Goal: Contribute content: Contribute content

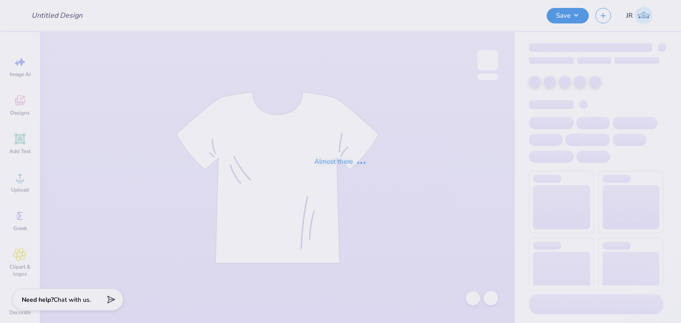
type input "Tri Sigma Family Weekend Crews"
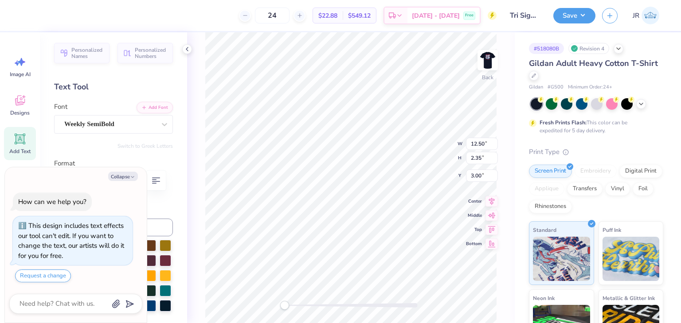
type textarea "x"
type input "10.02"
type input "1.88"
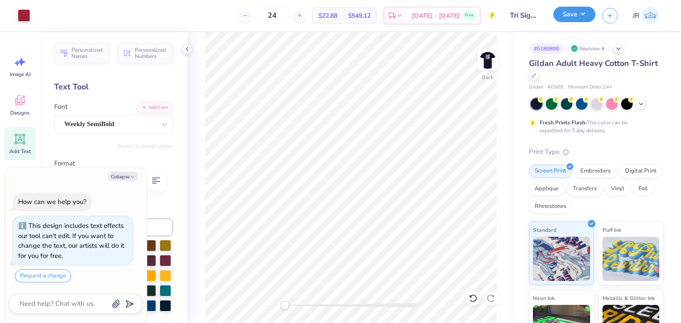
click at [573, 16] on button "Save" at bounding box center [574, 15] width 42 height 16
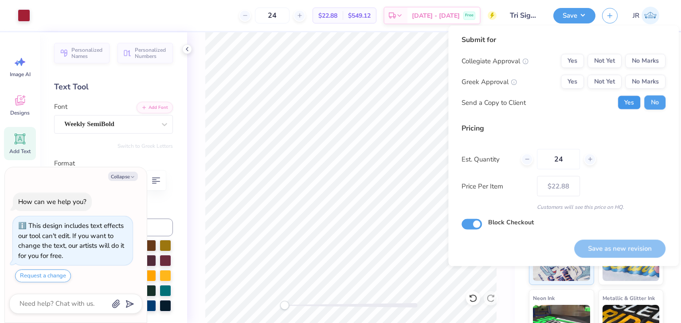
click at [630, 101] on button "Yes" at bounding box center [628, 103] width 23 height 14
click at [645, 62] on button "No Marks" at bounding box center [645, 61] width 40 height 14
click at [577, 61] on button "Yes" at bounding box center [572, 61] width 23 height 14
click at [571, 82] on button "Yes" at bounding box center [572, 82] width 23 height 14
type textarea "x"
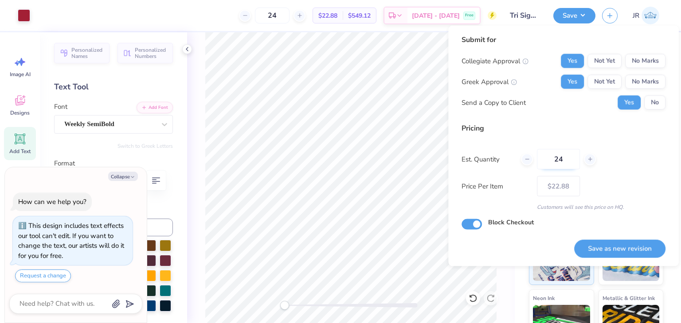
click at [571, 154] on input "24" at bounding box center [558, 159] width 43 height 20
type input "2"
type textarea "x"
type input "0"
type textarea "x"
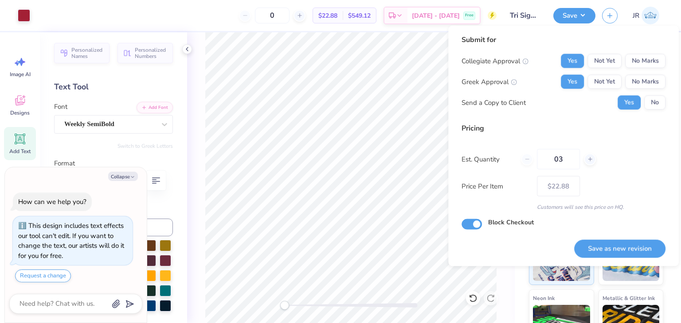
type input "035"
type textarea "x"
type input "35"
type textarea "x"
type input "– –"
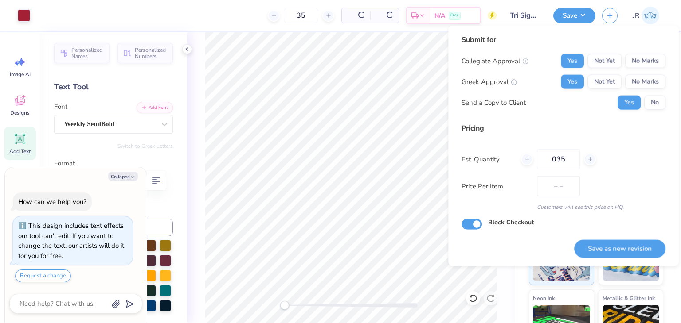
type textarea "x"
type input "$20.37"
type textarea "x"
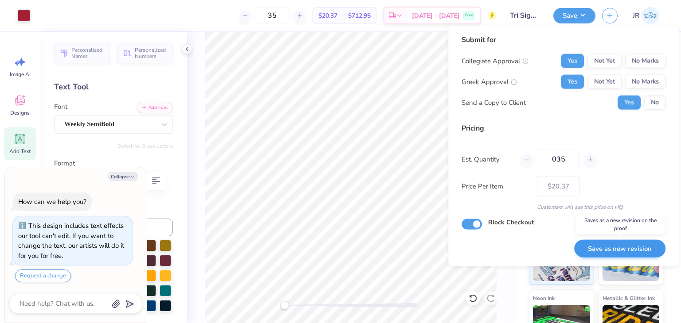
type input "035"
click at [626, 247] on button "Save as new revision" at bounding box center [619, 249] width 91 height 18
type textarea "x"
type input "– –"
type textarea "x"
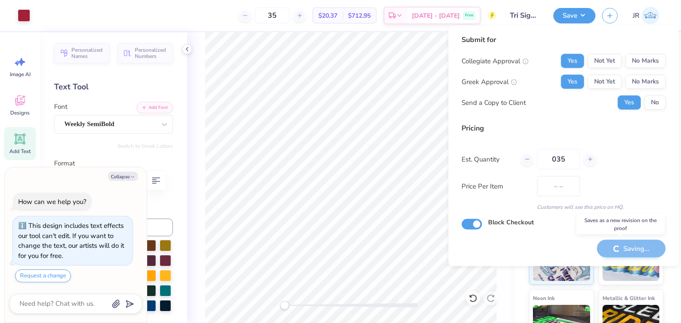
type input "$20.37"
type textarea "x"
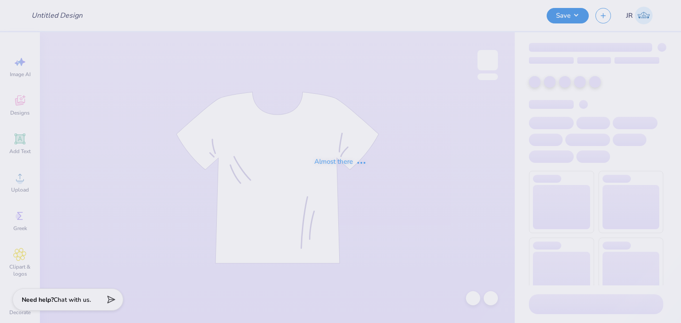
type input "Tri Sigma Family Weekend Crews"
type input "100"
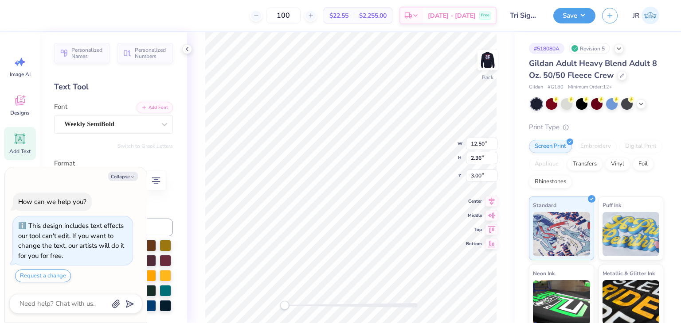
type textarea "x"
type input "10.55"
type input "1.99"
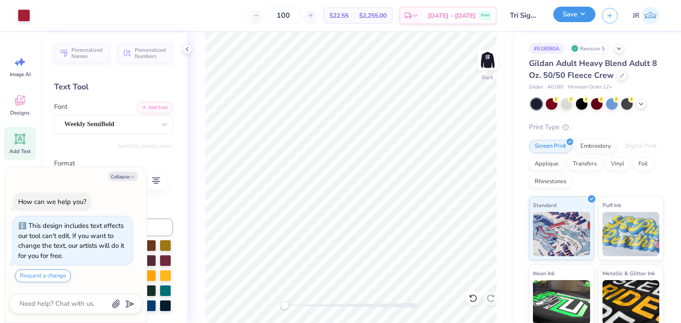
click at [575, 21] on button "Save" at bounding box center [574, 15] width 42 height 16
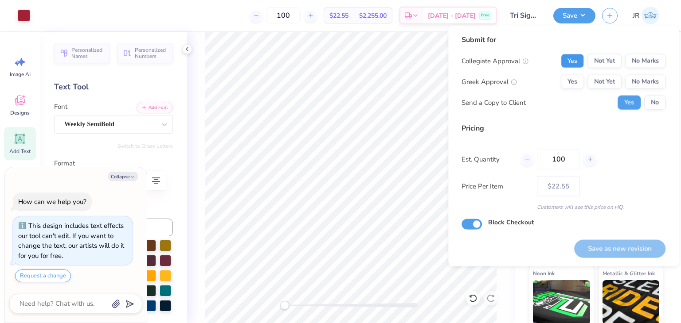
click at [579, 68] on button "Yes" at bounding box center [572, 61] width 23 height 14
click at [575, 78] on button "Yes" at bounding box center [572, 82] width 23 height 14
type textarea "x"
click at [572, 156] on input "100" at bounding box center [558, 159] width 43 height 20
type input "1"
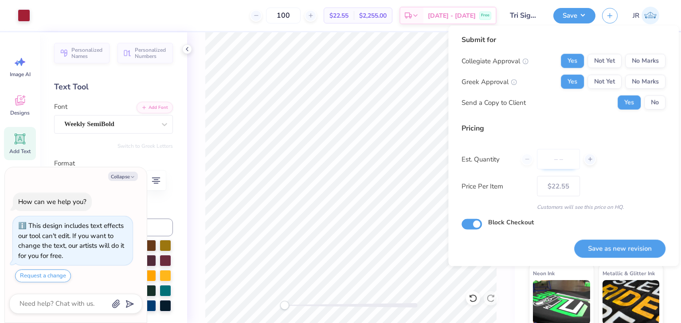
type textarea "x"
type input "0"
type textarea "x"
type input "047"
type textarea "x"
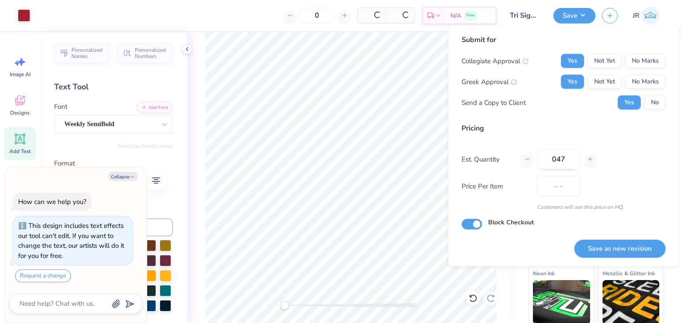
type input "47"
type textarea "x"
type input "– –"
type textarea "x"
type input "$27.52"
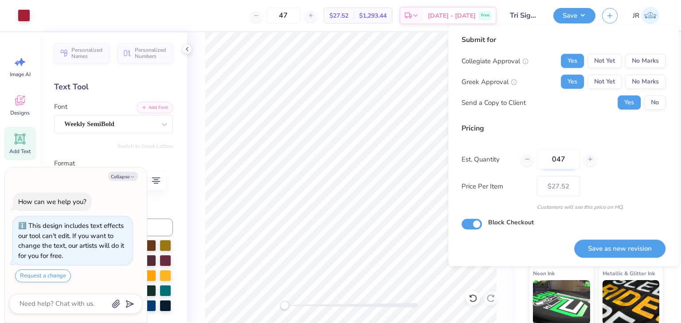
type textarea "x"
type input "047"
click at [621, 251] on button "Save as new revision" at bounding box center [619, 249] width 91 height 18
type textarea "x"
type input "– –"
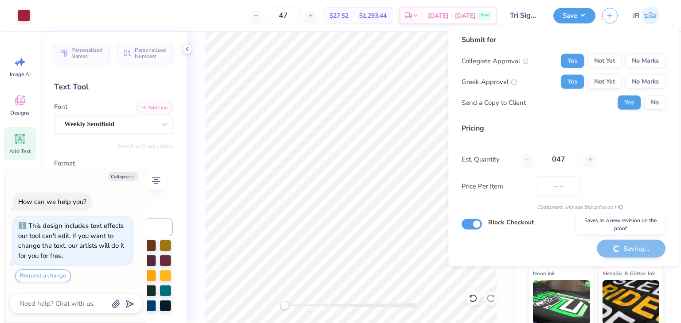
type textarea "x"
type input "$27.52"
type textarea "x"
